Goal: Communication & Community: Answer question/provide support

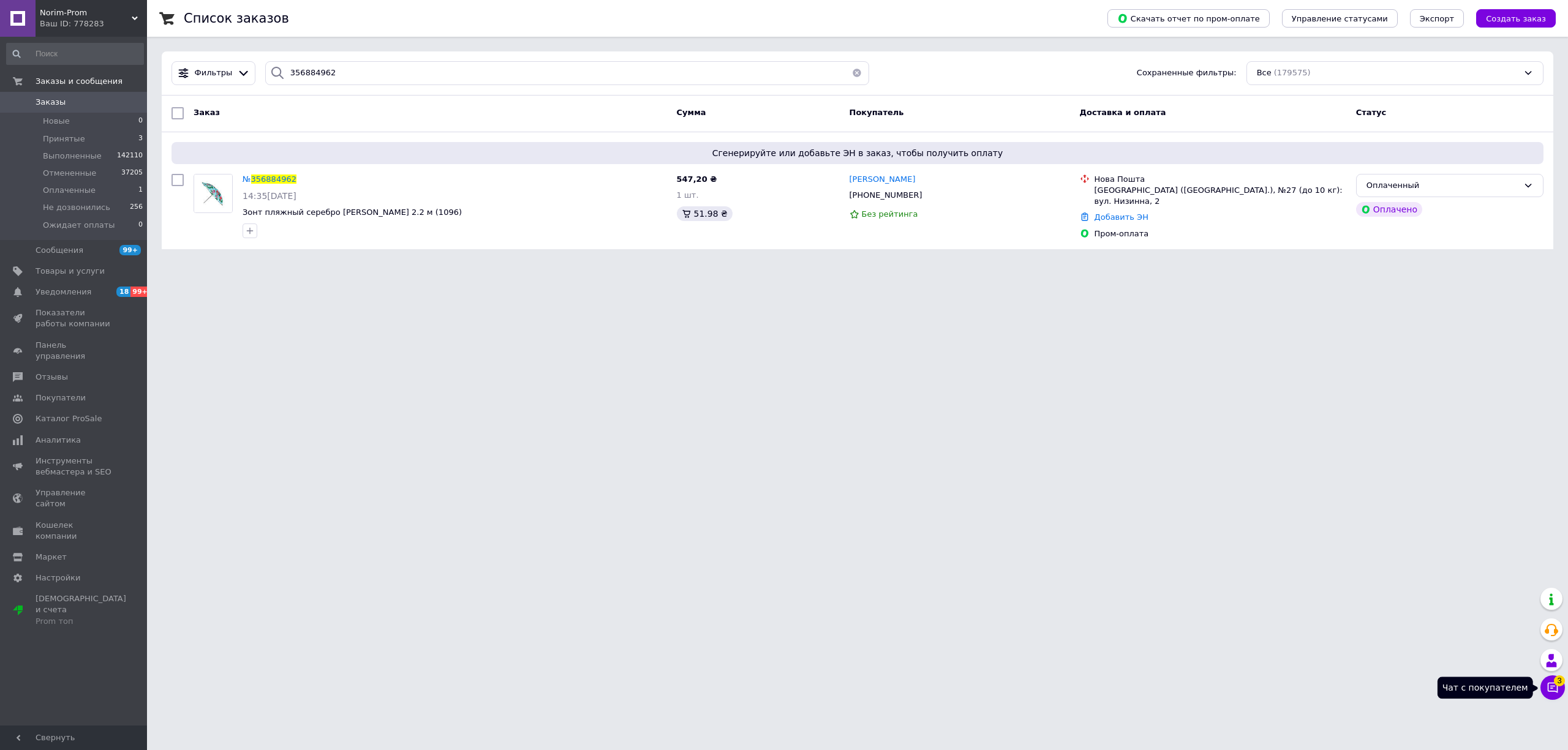
click at [1553, 687] on icon at bounding box center [1553, 688] width 10 height 10
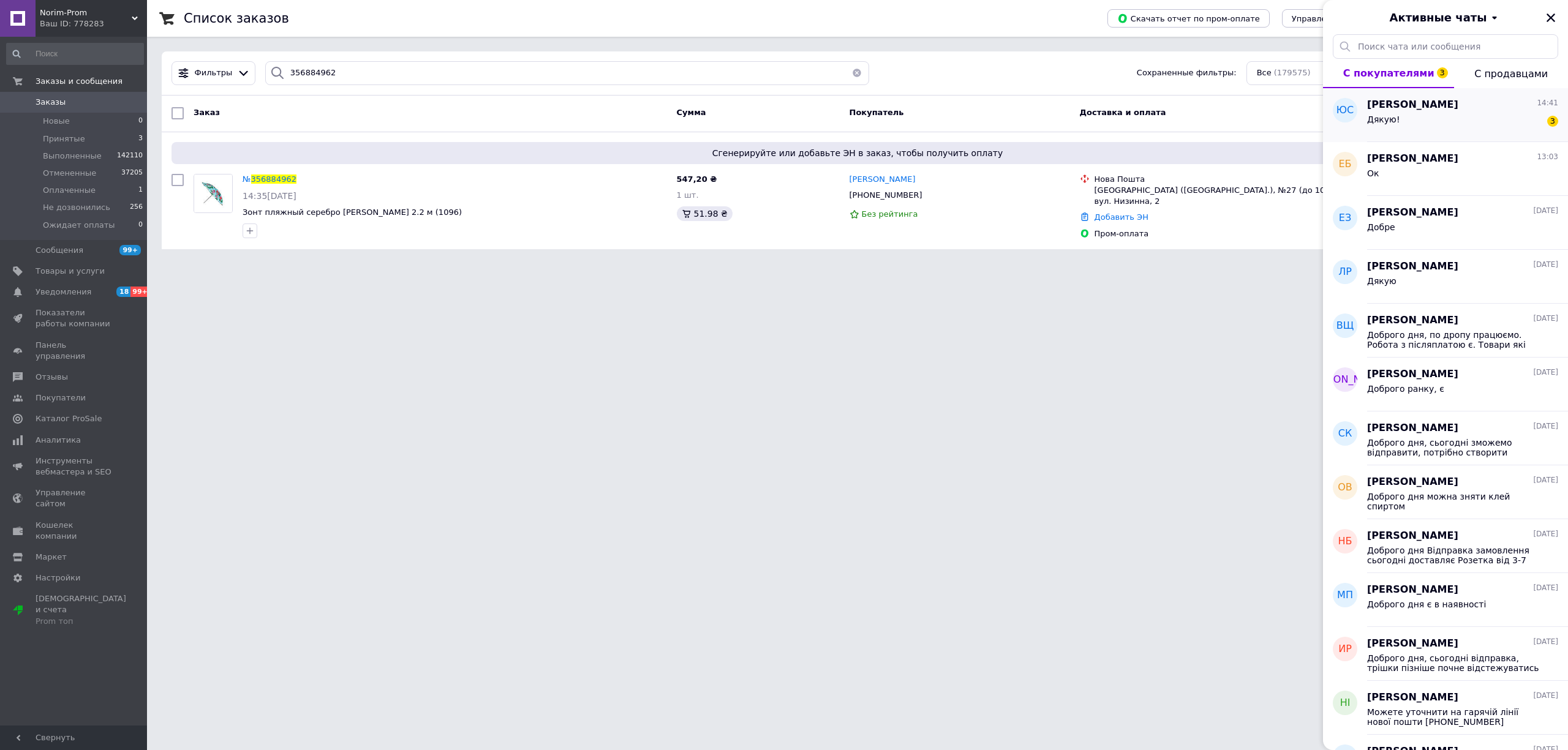
click at [1402, 98] on span "[PERSON_NAME]" at bounding box center [1412, 105] width 91 height 14
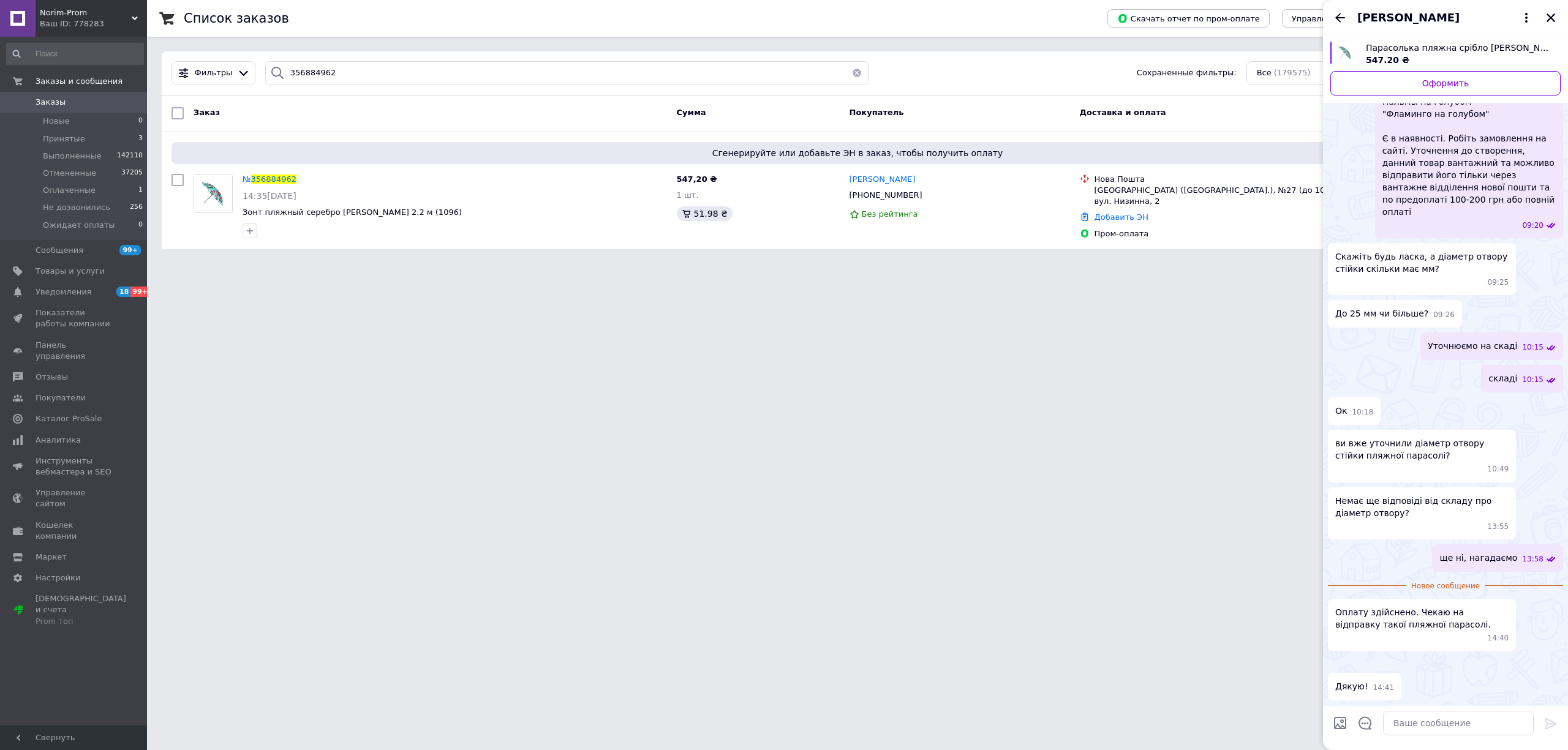
scroll to position [1193, 0]
click at [418, 79] on input "356884962" at bounding box center [567, 73] width 605 height 24
drag, startPoint x: 1544, startPoint y: 384, endPoint x: 1482, endPoint y: 363, distance: 65.5
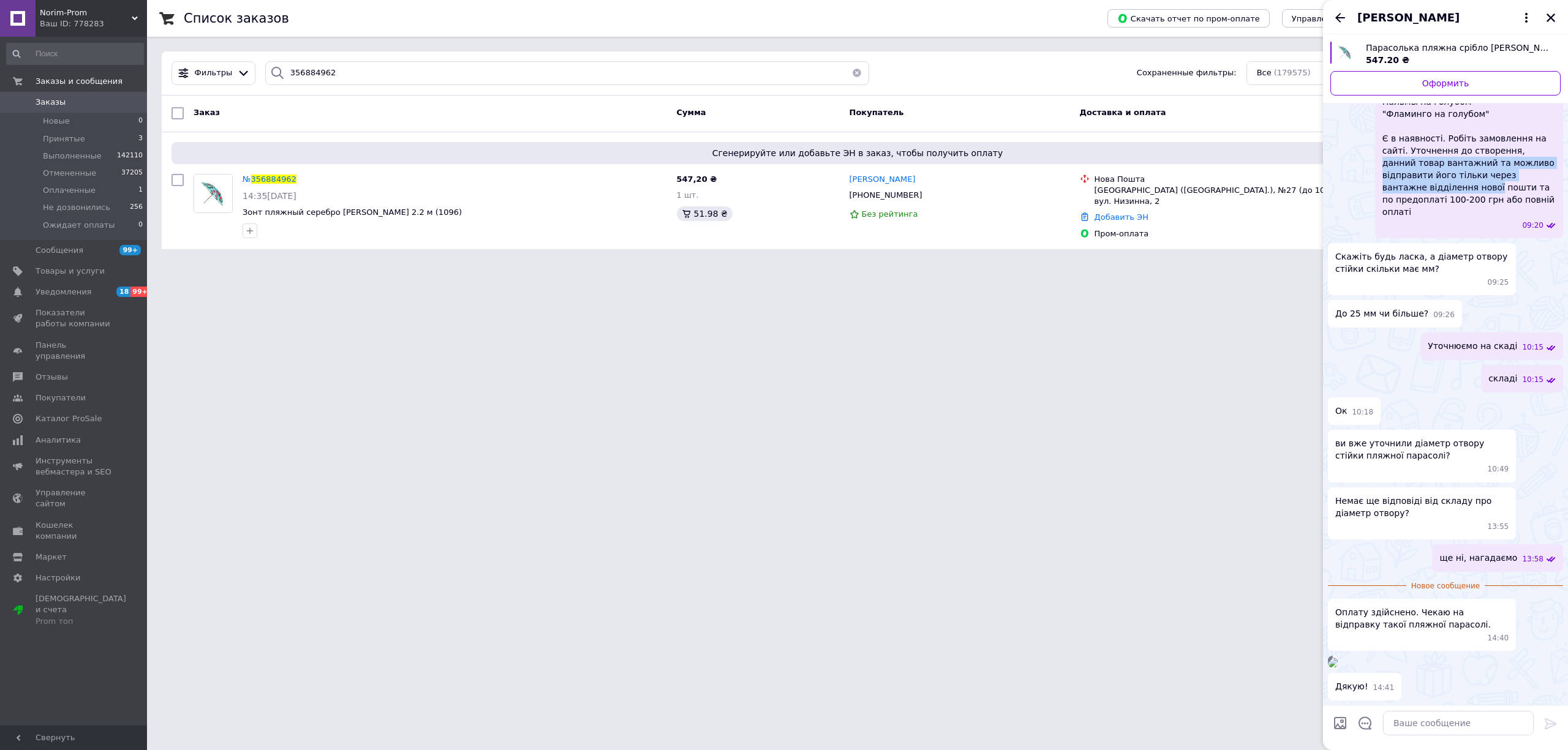
click at [1482, 218] on span "Доброго дня Пальмы на голубом "Фламинго на голубом" Є в наявності. Робіть замов…" at bounding box center [1469, 150] width 174 height 135
copy span "данний товар вантажний та можливо відправити його тільки через вантажне відділе…"
click at [1430, 730] on textarea at bounding box center [1458, 723] width 150 height 24
paste textarea "данний товар вантажний та можливо відправити його тільки через вантажне відділе…"
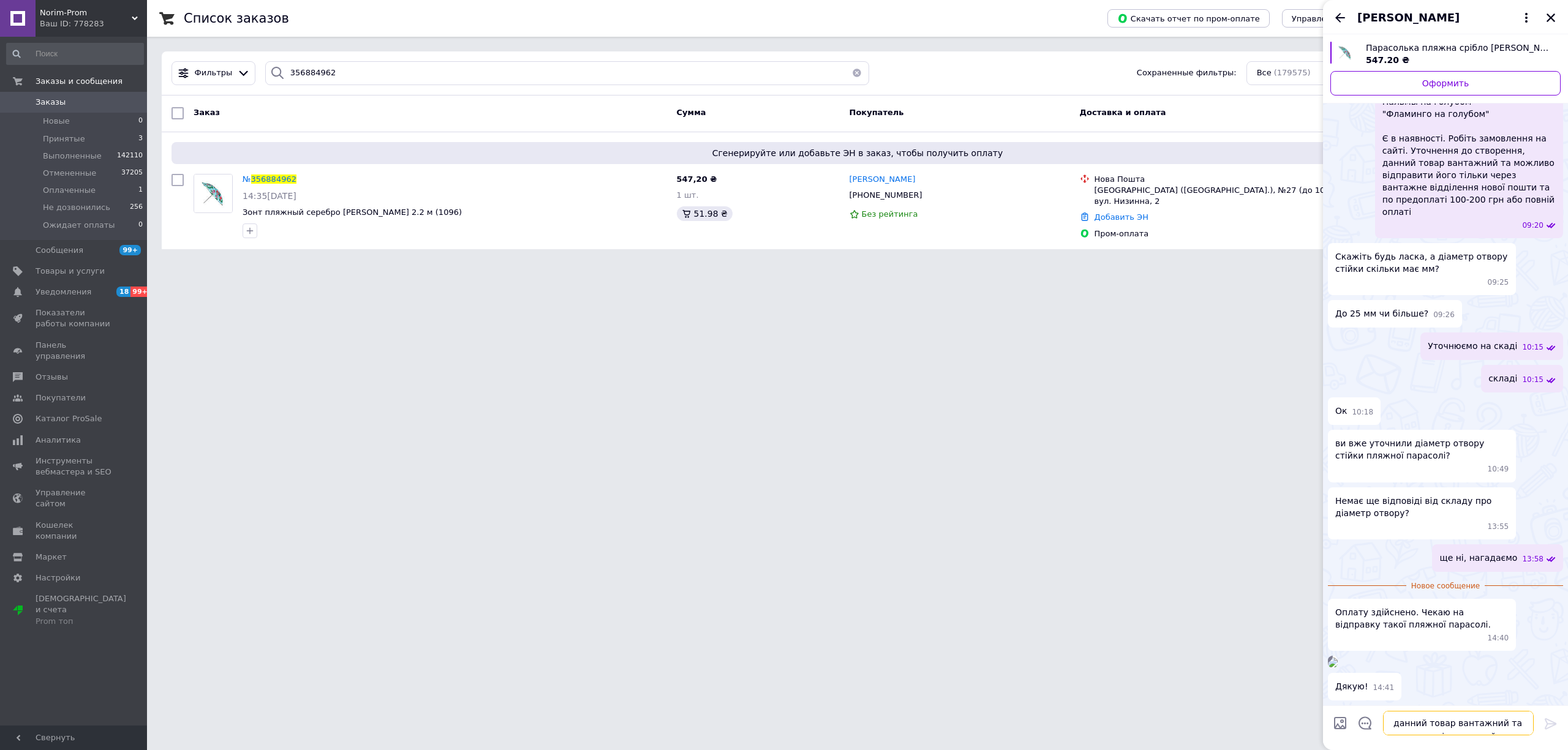
scroll to position [1, 0]
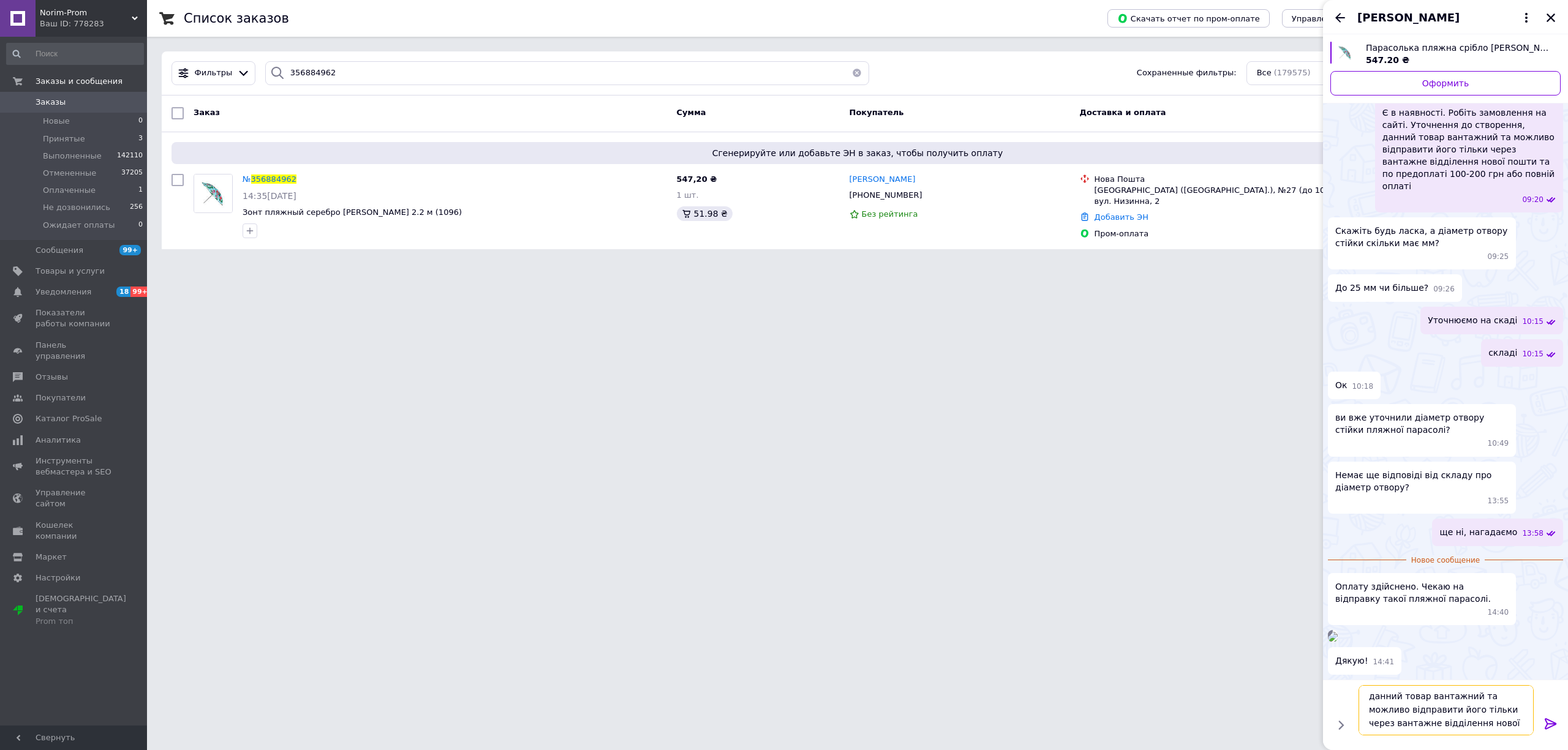
type textarea "данний товар вантажний та можливо відправити його тільки через вантажне відділе…"
click at [1549, 721] on icon at bounding box center [1551, 723] width 14 height 14
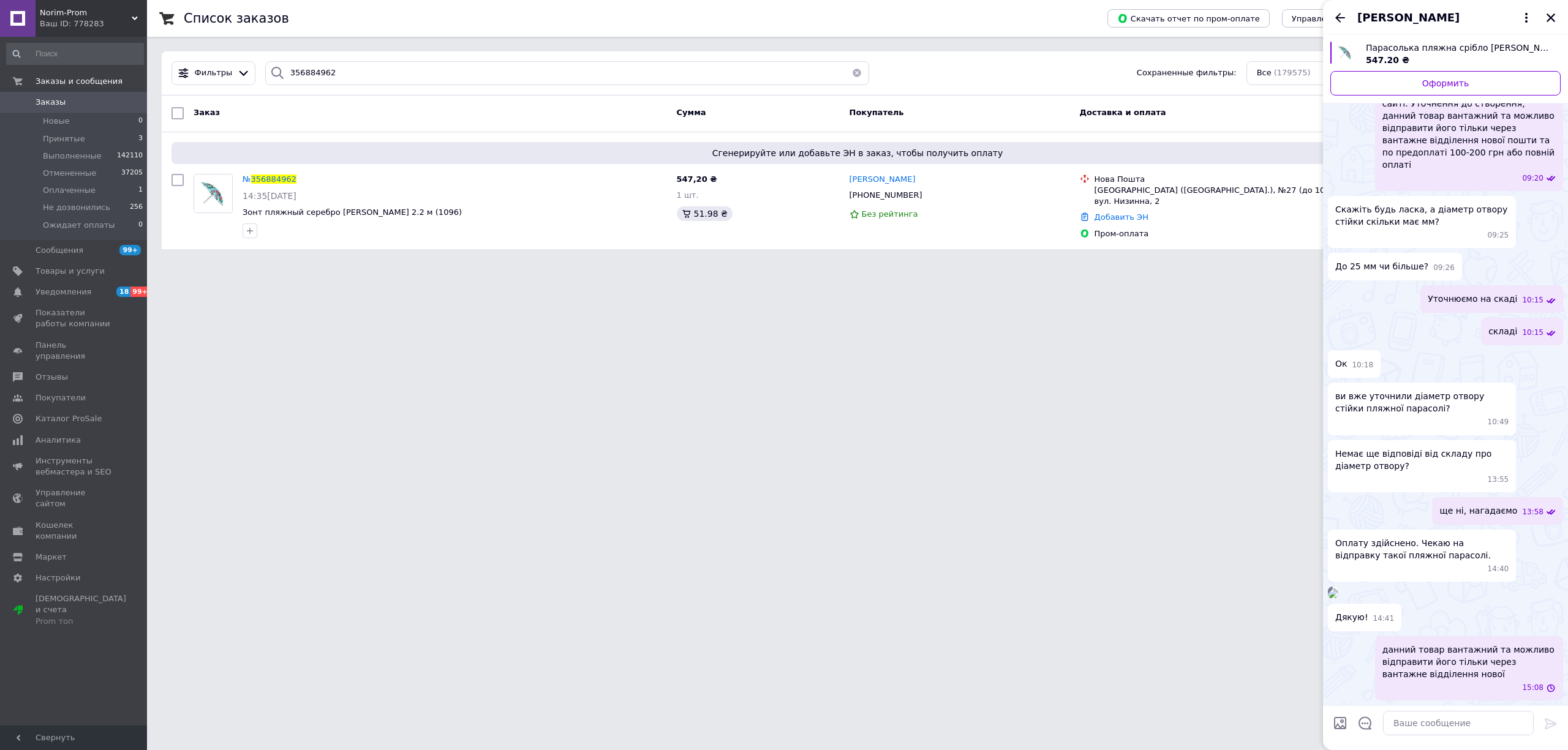
scroll to position [1486, 0]
click at [1463, 715] on textarea at bounding box center [1458, 723] width 150 height 24
type textarea "Ваше відділення не підходить"
click at [1554, 732] on button at bounding box center [1551, 724] width 14 height 17
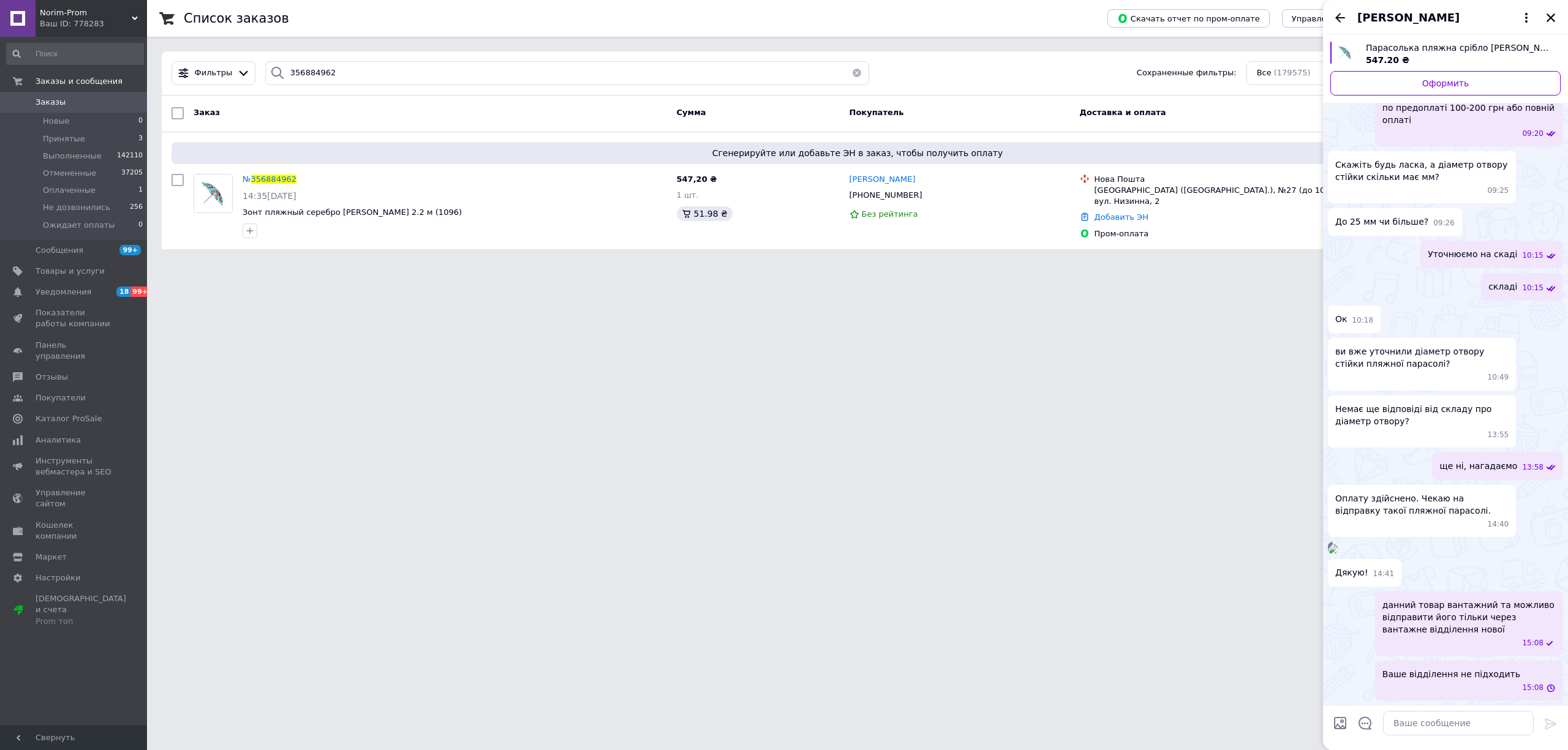
scroll to position [1519, 0]
click at [1341, 14] on icon "Назад" at bounding box center [1340, 17] width 14 height 14
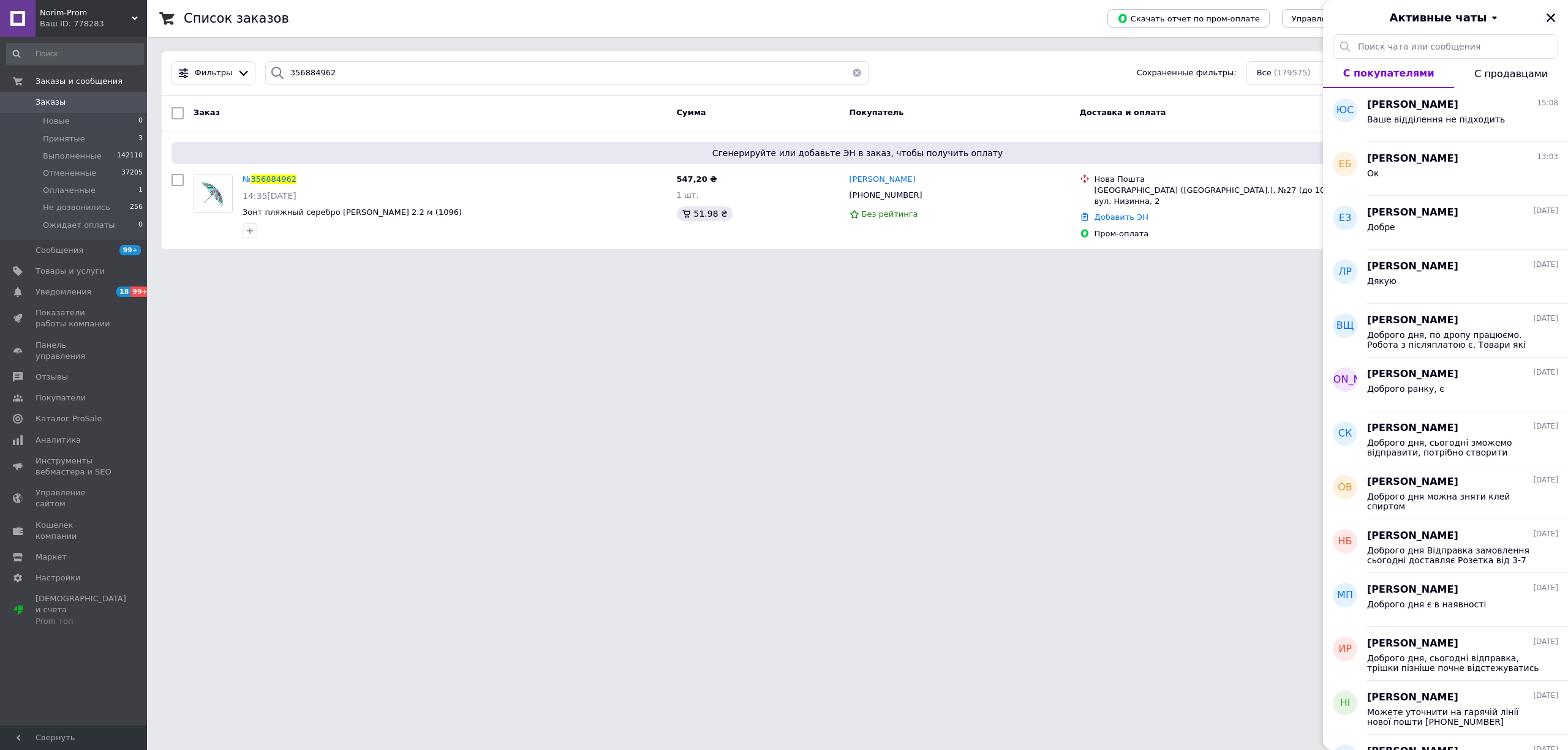
click at [1547, 21] on icon "Закрыть" at bounding box center [1551, 18] width 9 height 9
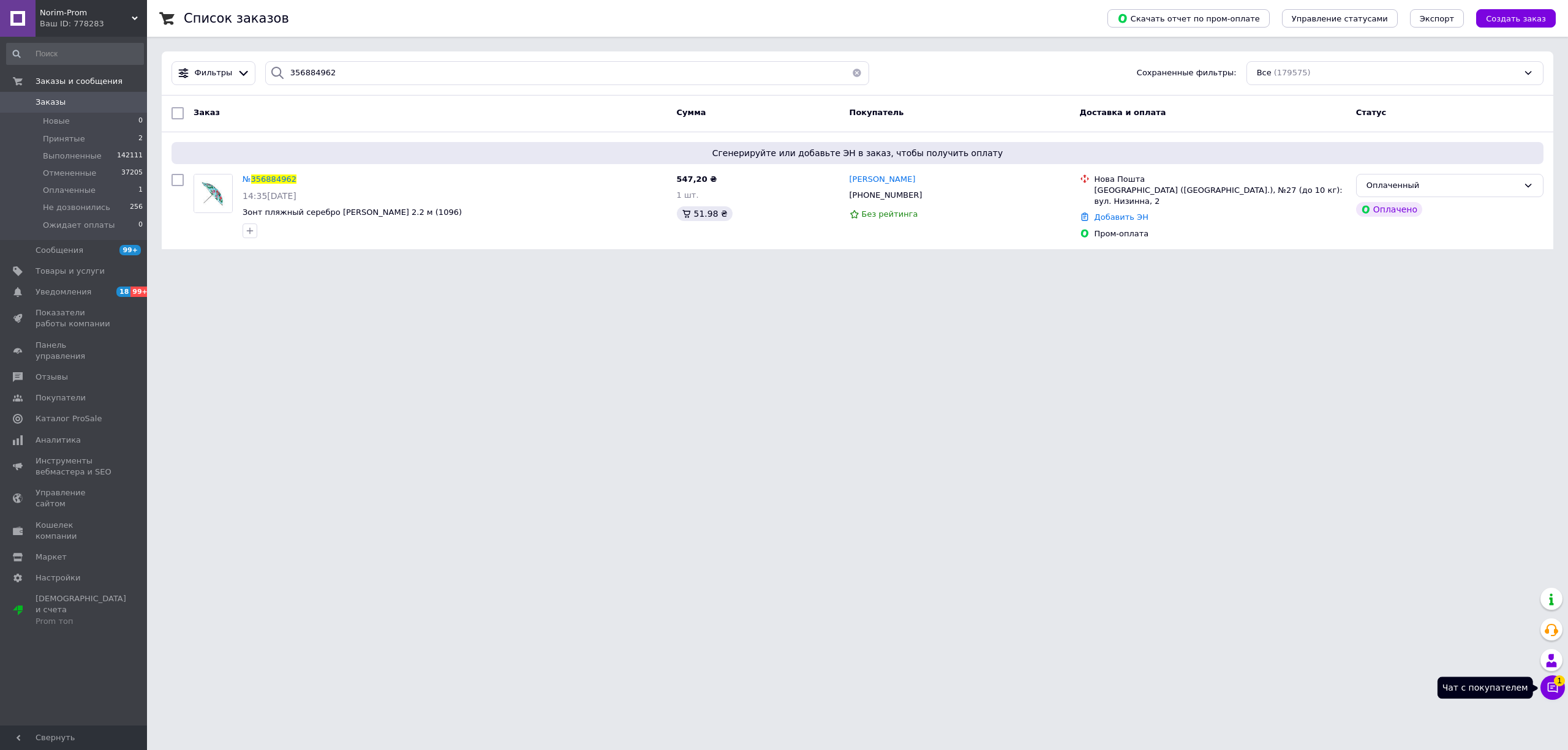
click at [1551, 679] on button "Чат с покупателем 1" at bounding box center [1553, 687] width 24 height 24
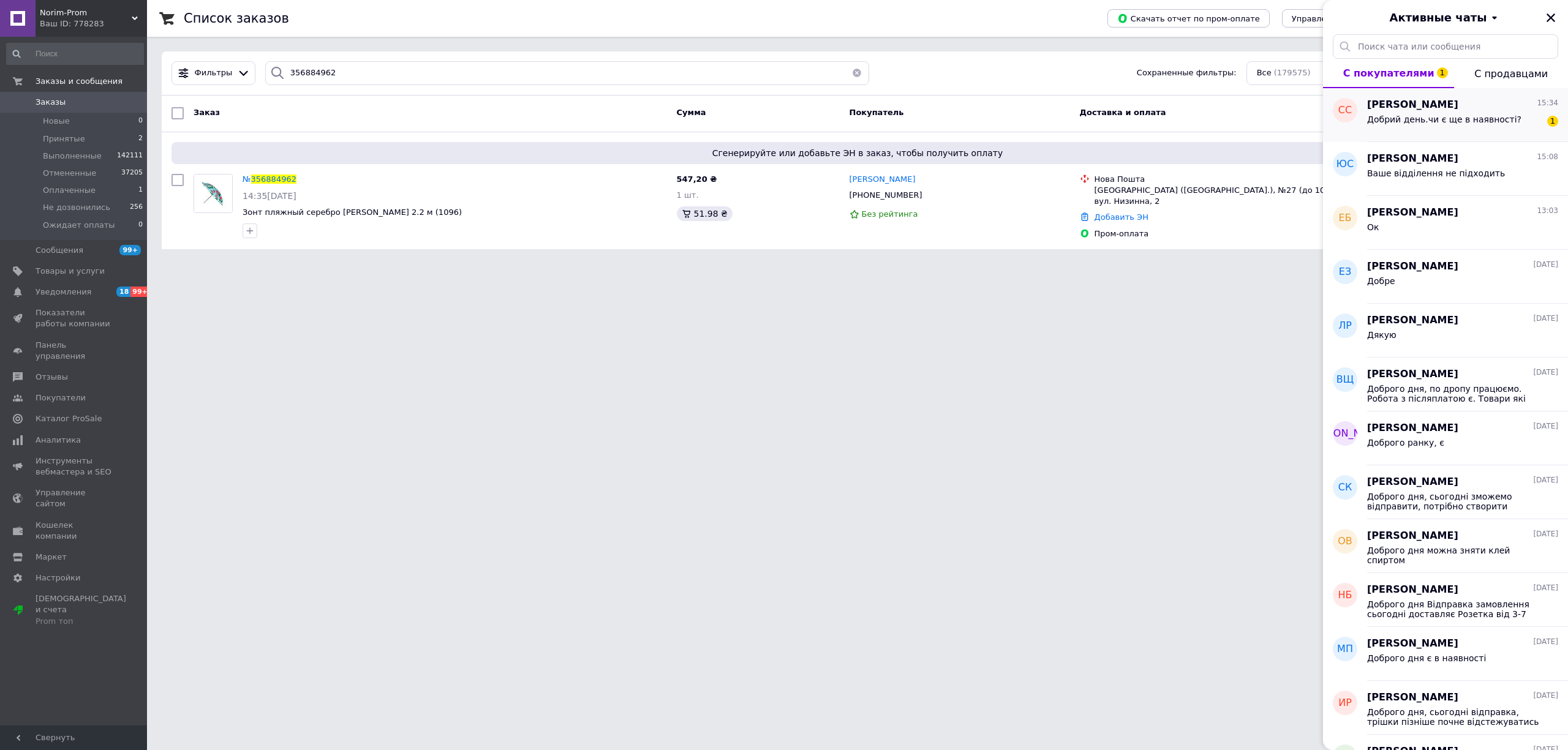
click at [1464, 121] on span "Добрий день.чи є ще в наявності?" at bounding box center [1444, 119] width 154 height 10
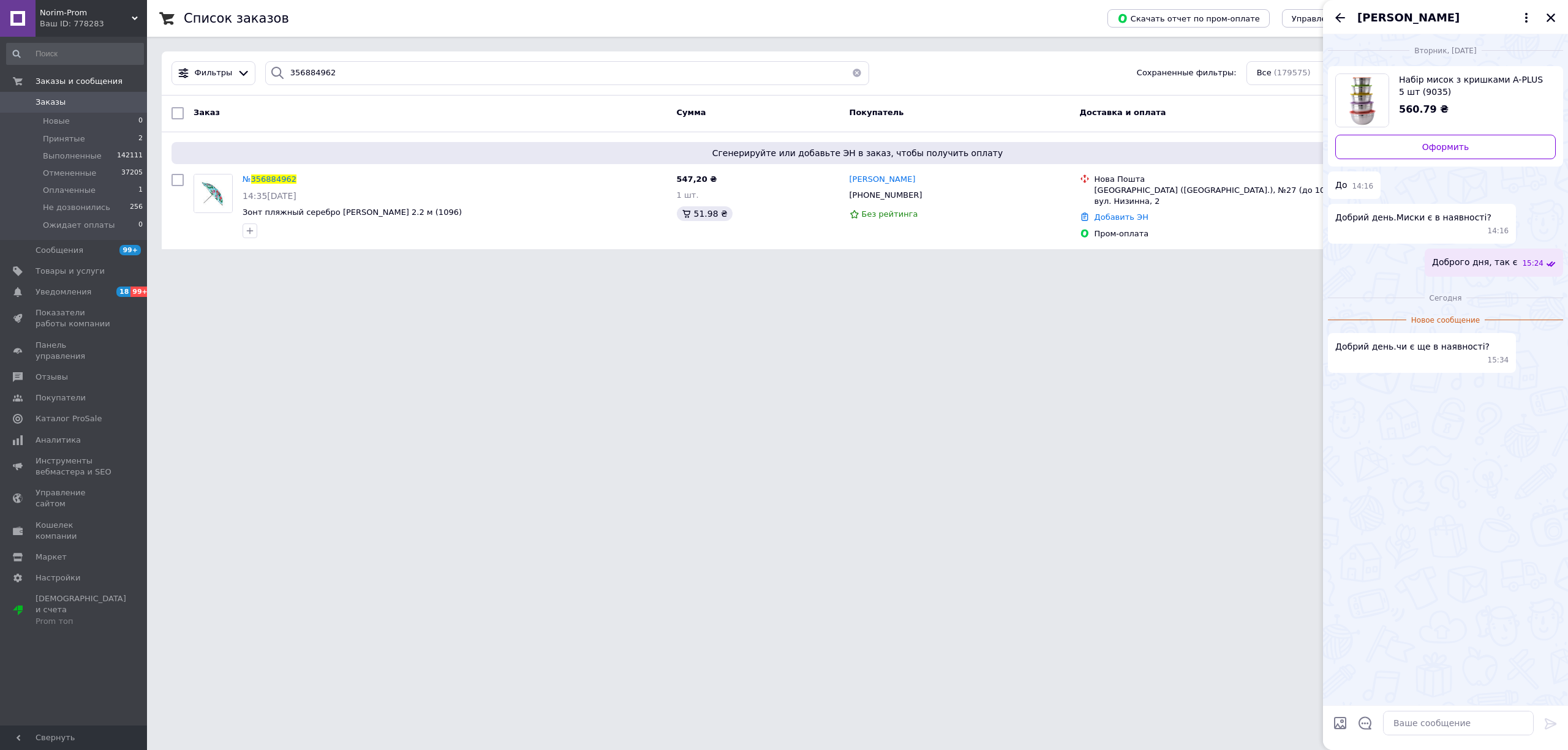
drag, startPoint x: 1470, startPoint y: 709, endPoint x: 1477, endPoint y: 709, distance: 7.0
click at [1476, 709] on div at bounding box center [1458, 723] width 161 height 35
click at [1476, 718] on textarea at bounding box center [1458, 723] width 150 height 24
type textarea "Доброго дня, немає"
drag, startPoint x: 1340, startPoint y: 14, endPoint x: 1356, endPoint y: 16, distance: 16.1
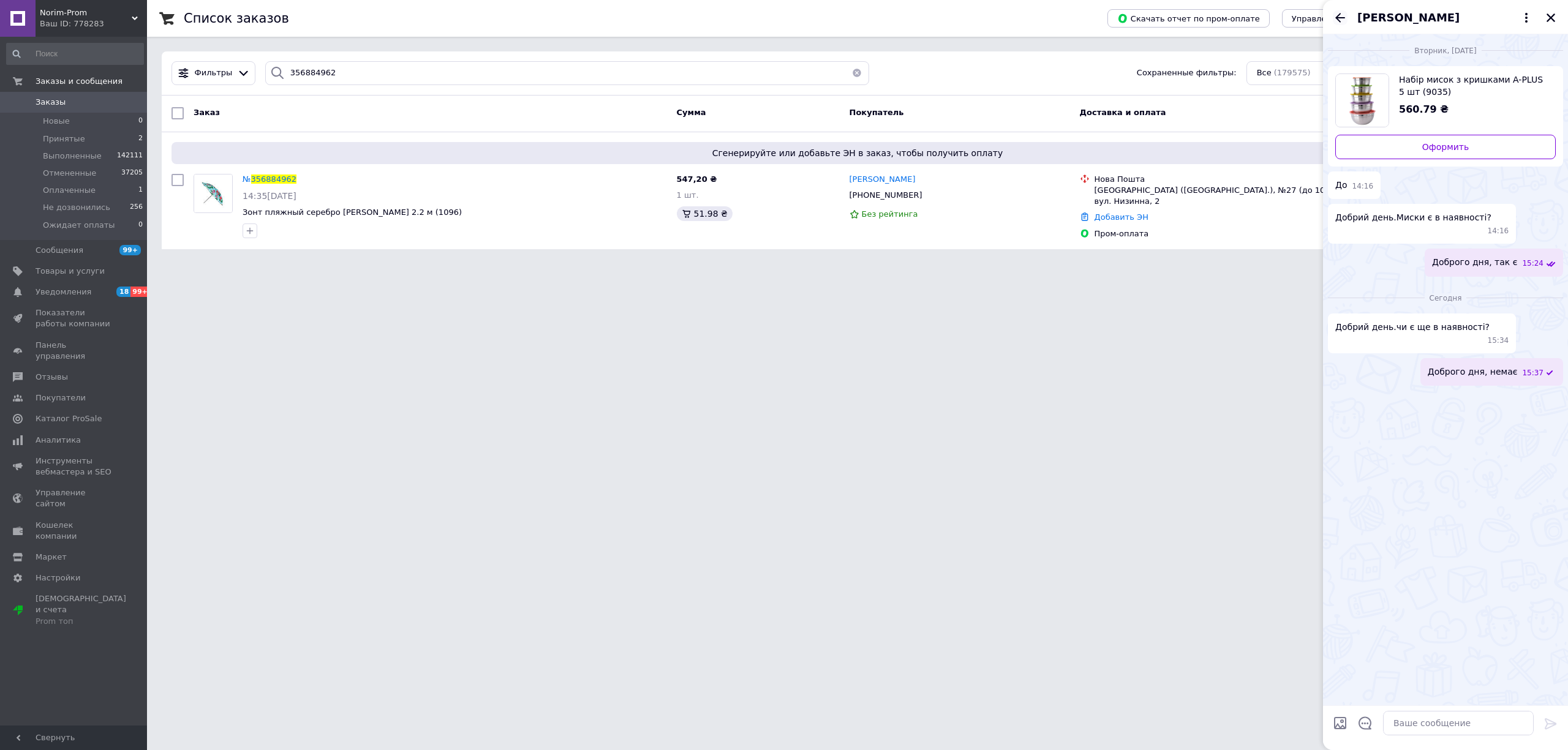
click at [1341, 13] on icon "Назад" at bounding box center [1340, 17] width 14 height 14
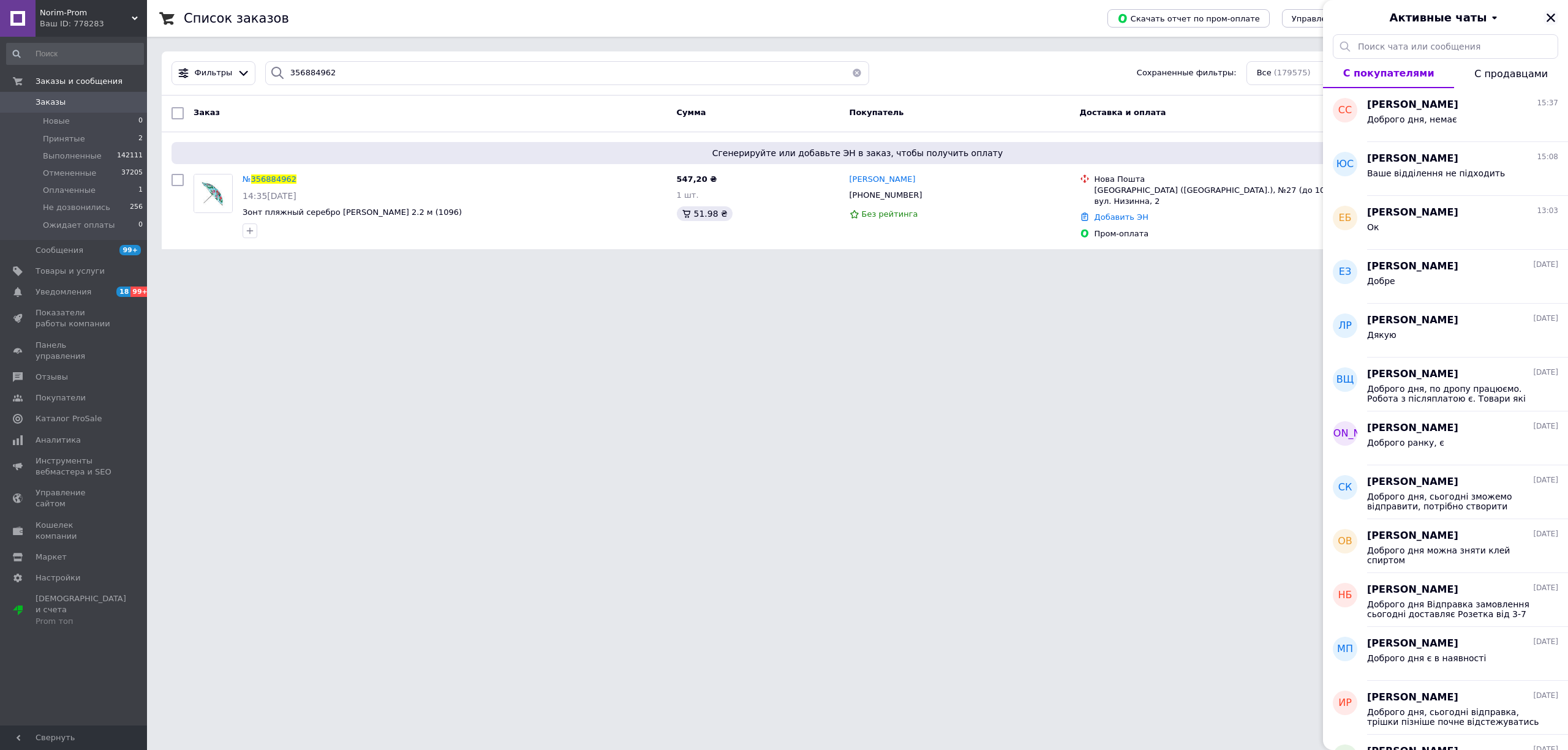
drag, startPoint x: 1551, startPoint y: 16, endPoint x: 1223, endPoint y: 250, distance: 402.9
click at [1552, 16] on icon "Закрыть" at bounding box center [1551, 18] width 9 height 9
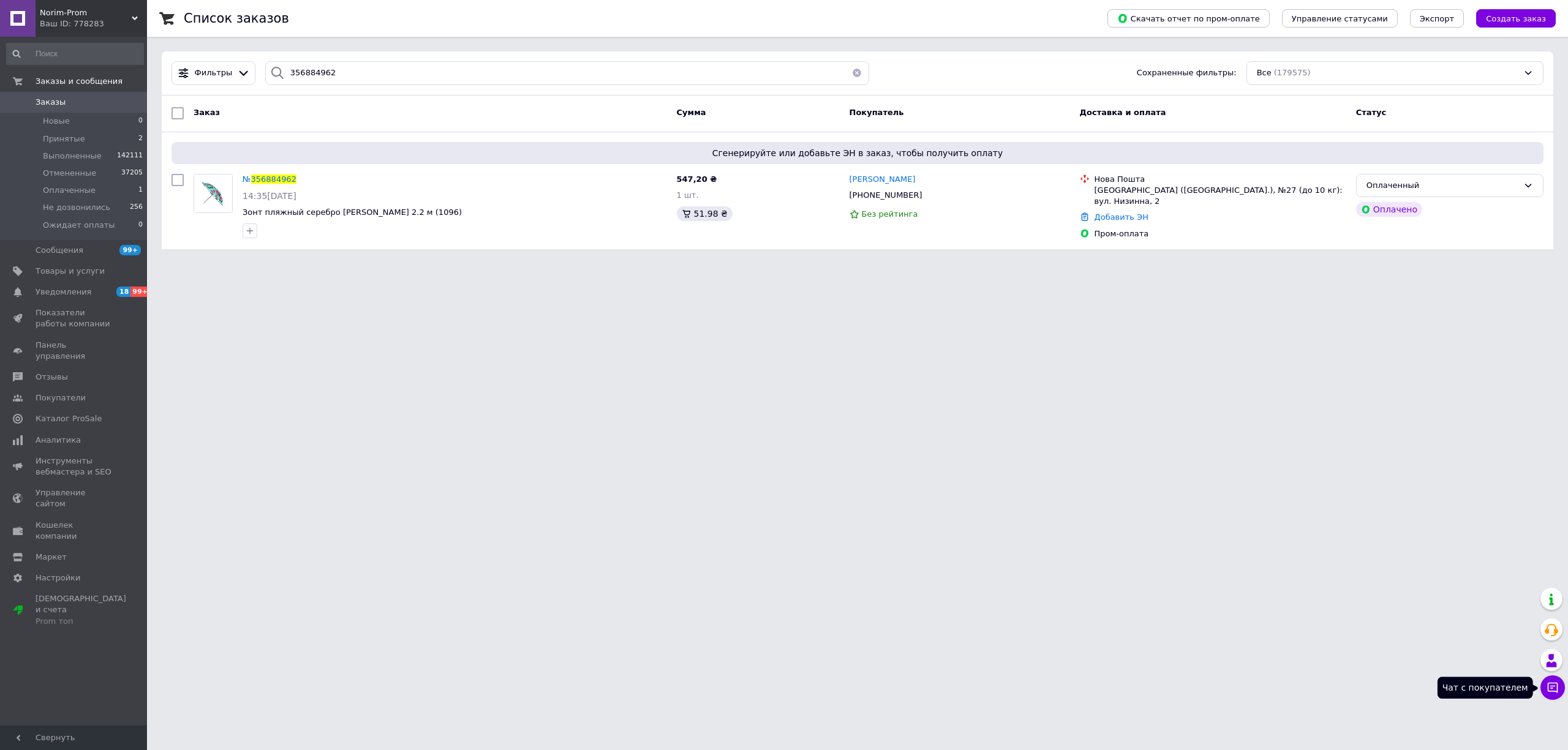
click at [1549, 695] on button "Чат с покупателем" at bounding box center [1553, 687] width 24 height 24
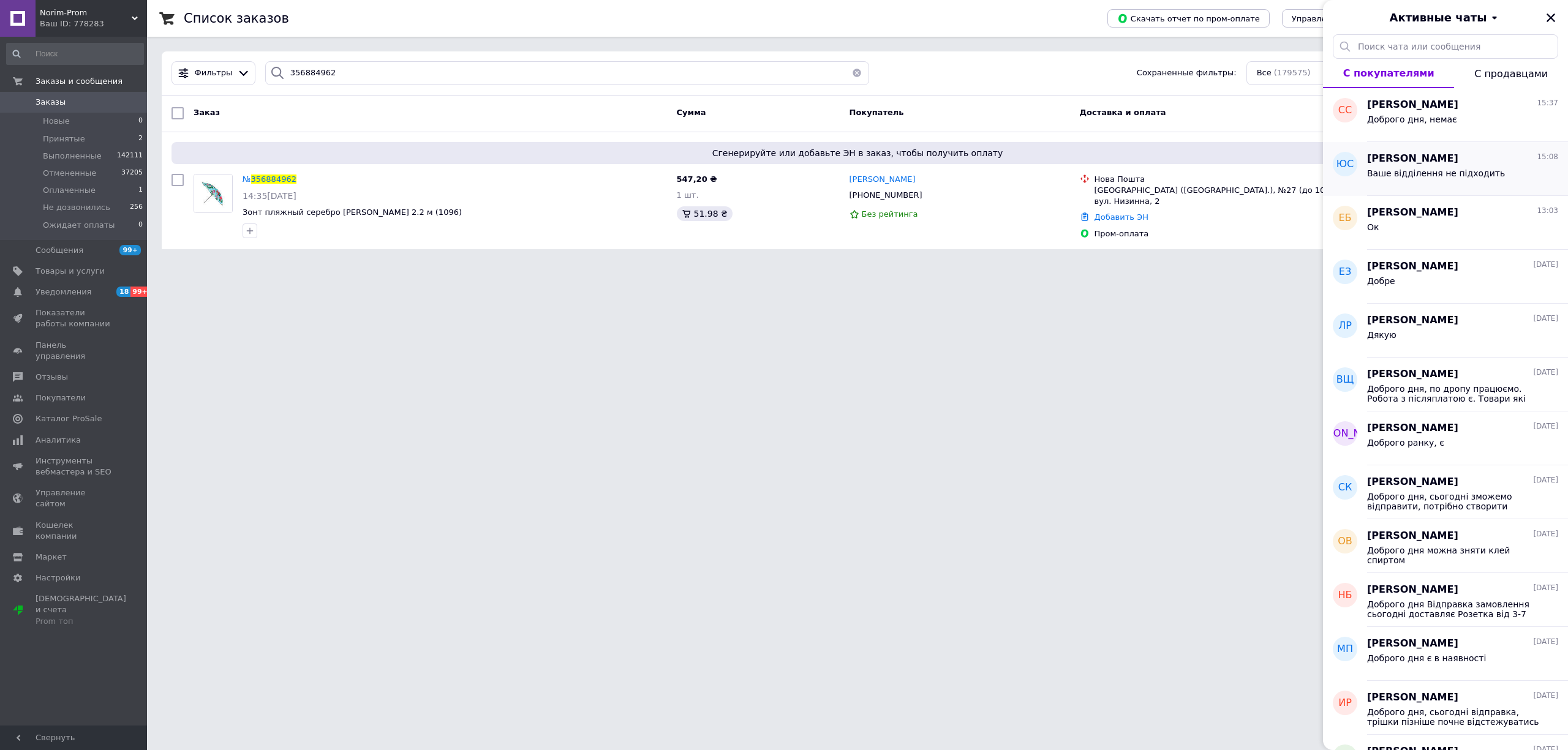
click at [1400, 183] on div "Ваше відділення не підходить" at bounding box center [1436, 177] width 138 height 17
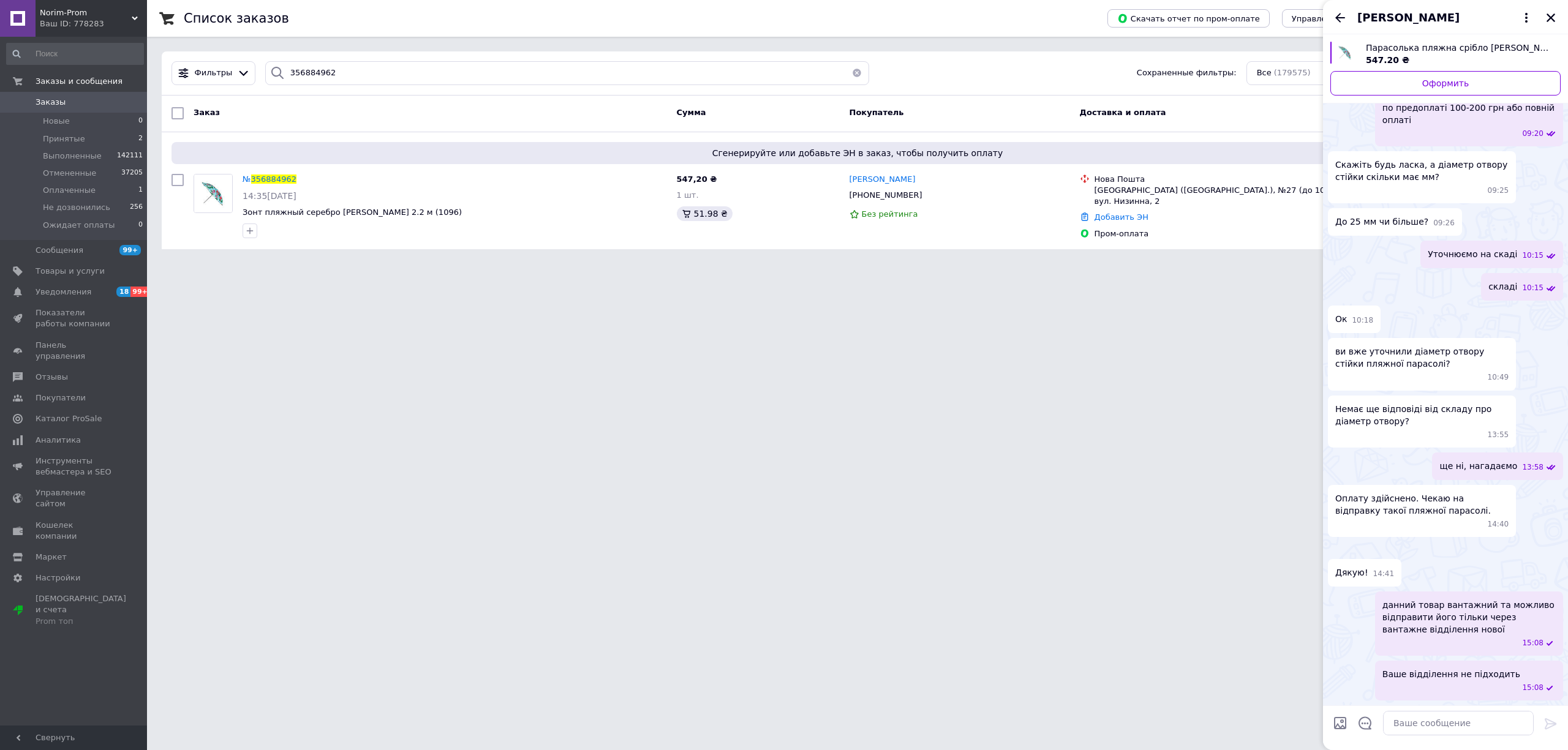
scroll to position [1519, 0]
click at [1552, 17] on icon "Закрыть" at bounding box center [1550, 17] width 11 height 11
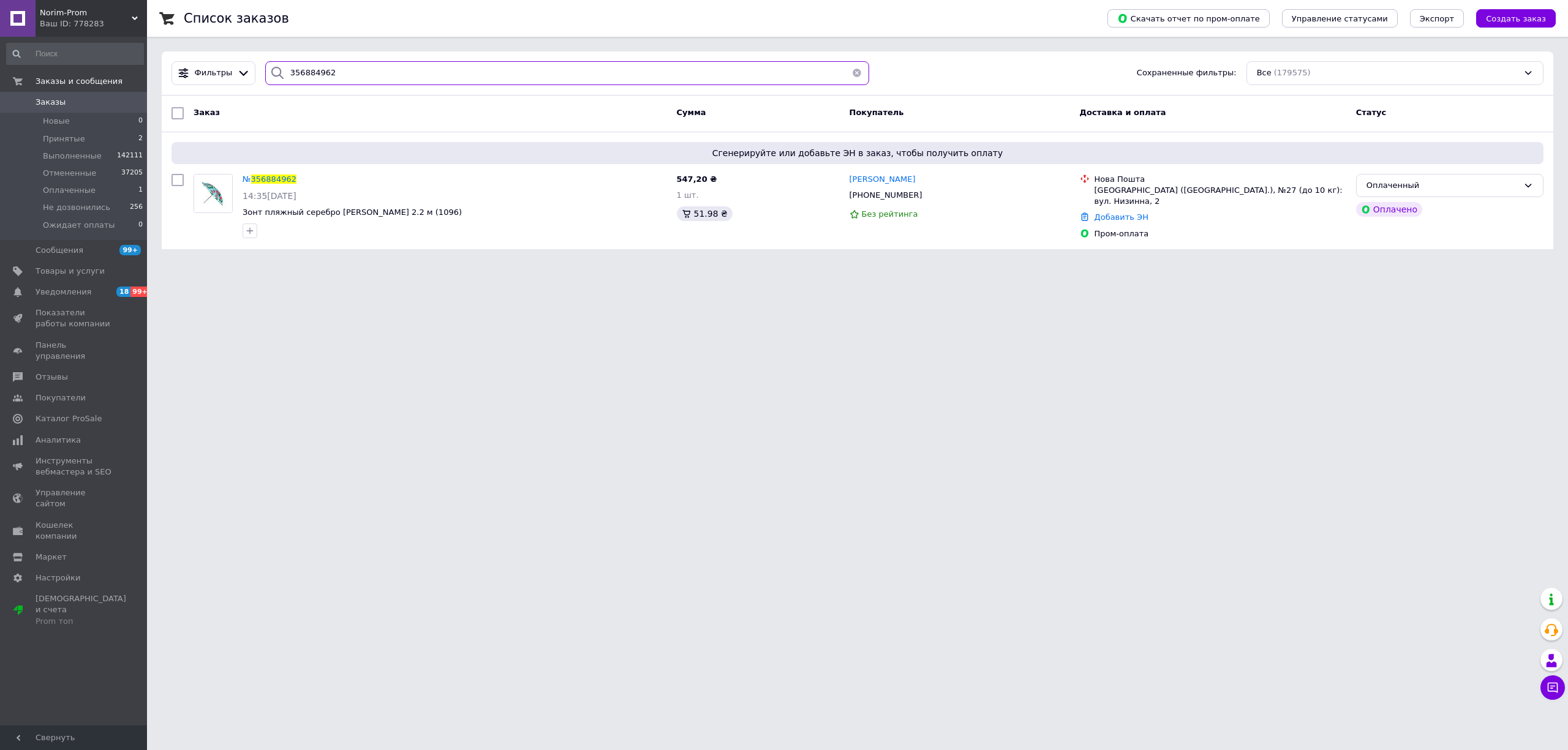
click at [356, 71] on input "356884962" at bounding box center [567, 73] width 605 height 24
paste input "905267"
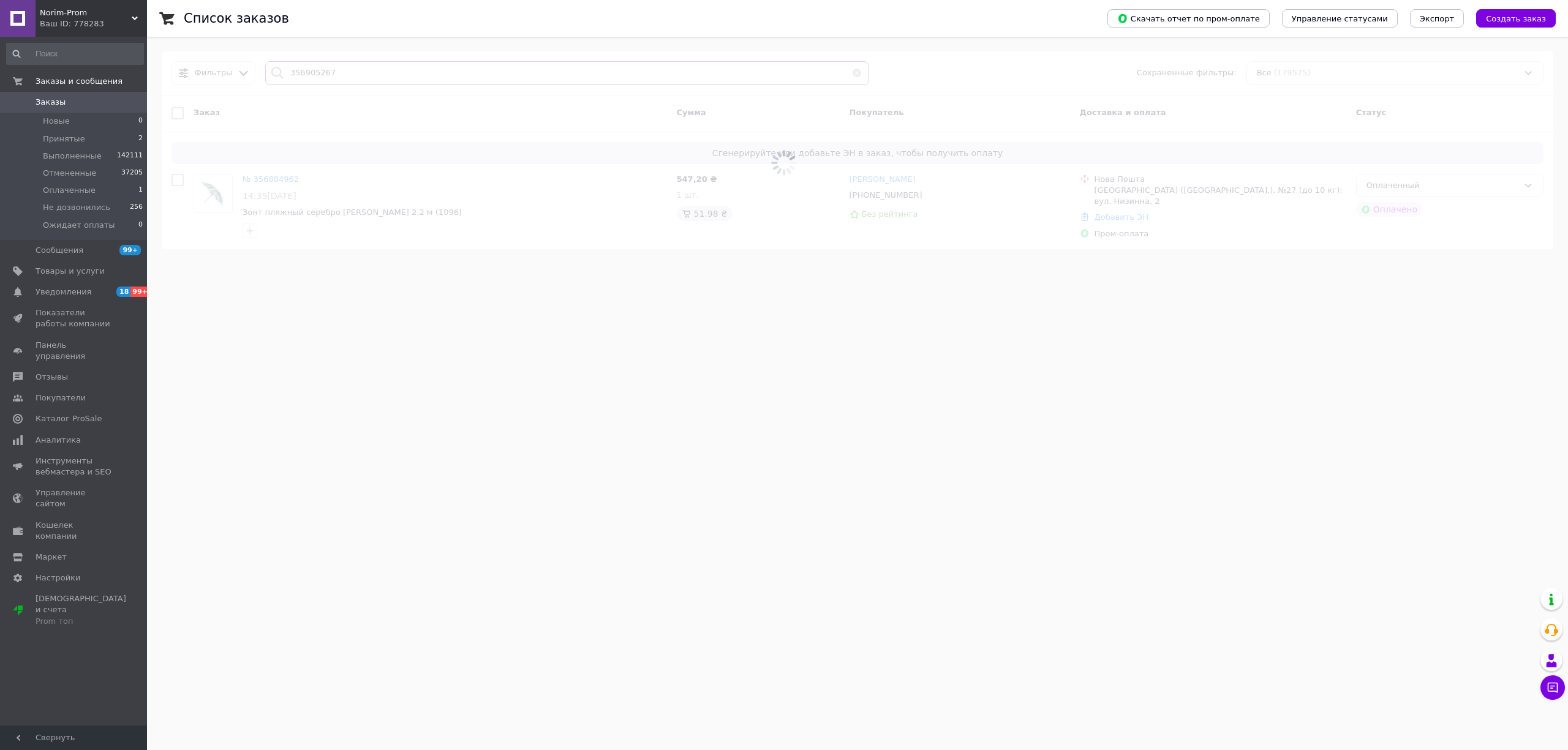
type input "356905267"
